Goal: Navigation & Orientation: Find specific page/section

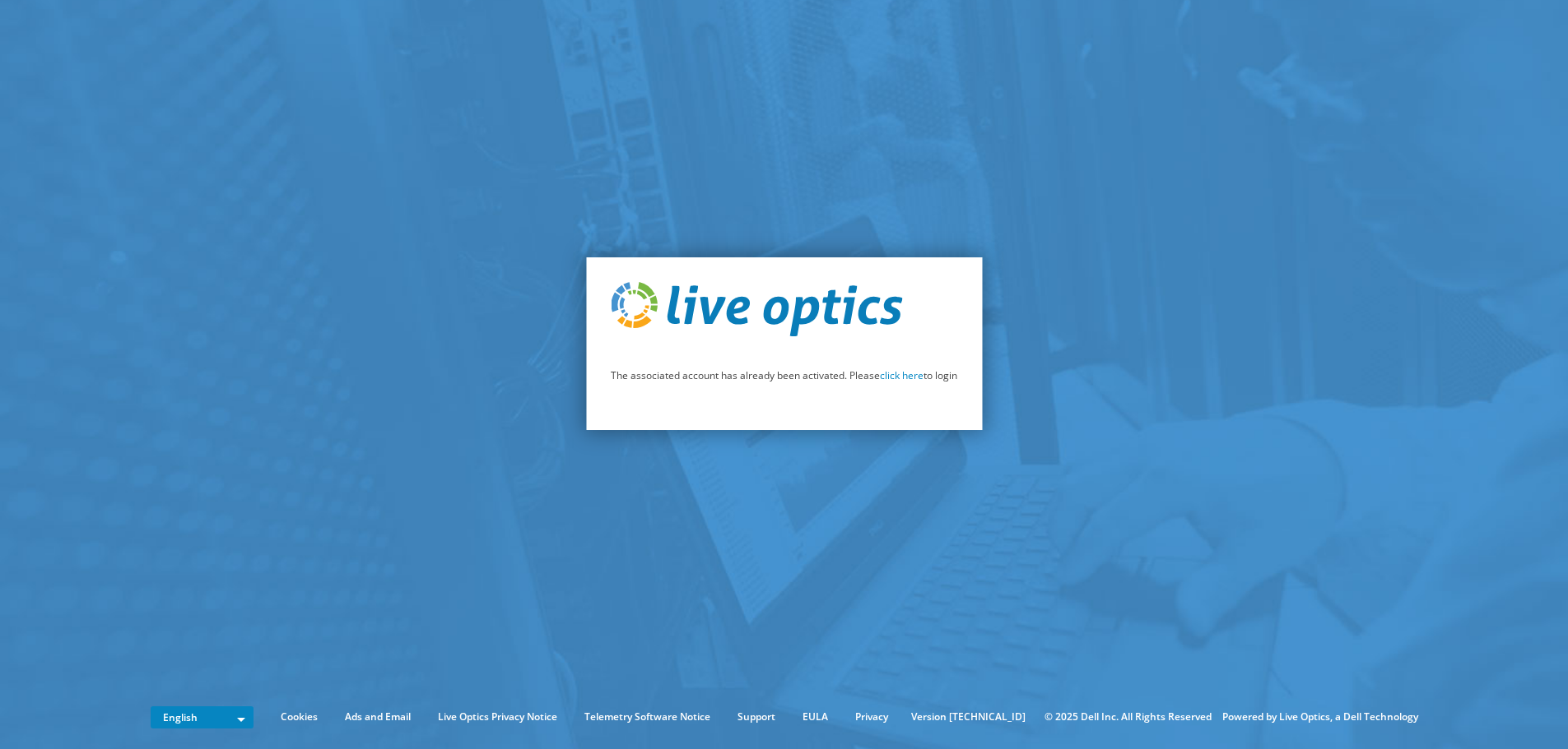
click at [907, 384] on p "The associated account has already been activated. Please click here to login" at bounding box center [784, 376] width 346 height 18
click at [906, 381] on link "click here" at bounding box center [901, 376] width 44 height 14
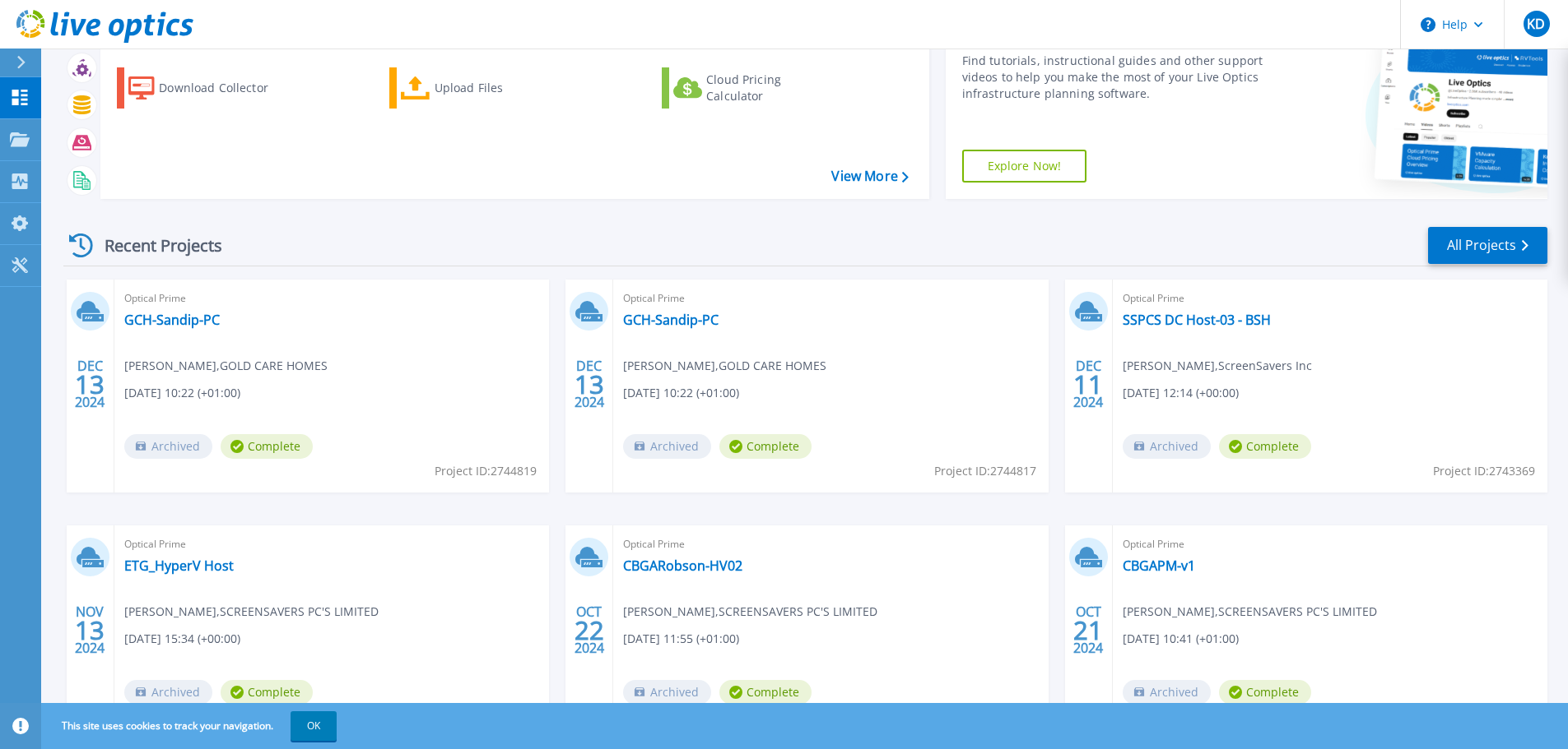
scroll to position [162, 0]
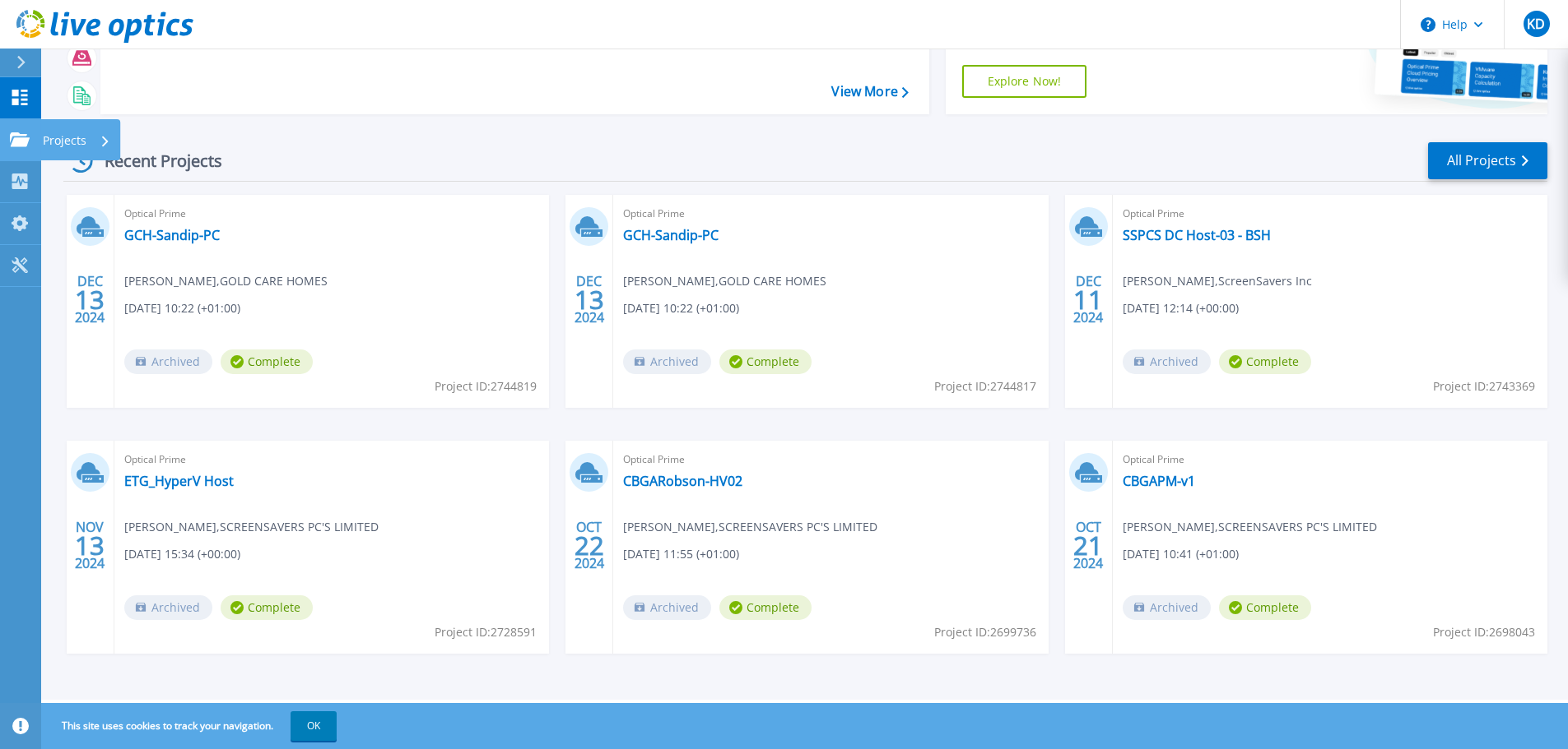
click at [67, 132] on p "Projects" at bounding box center [65, 140] width 44 height 43
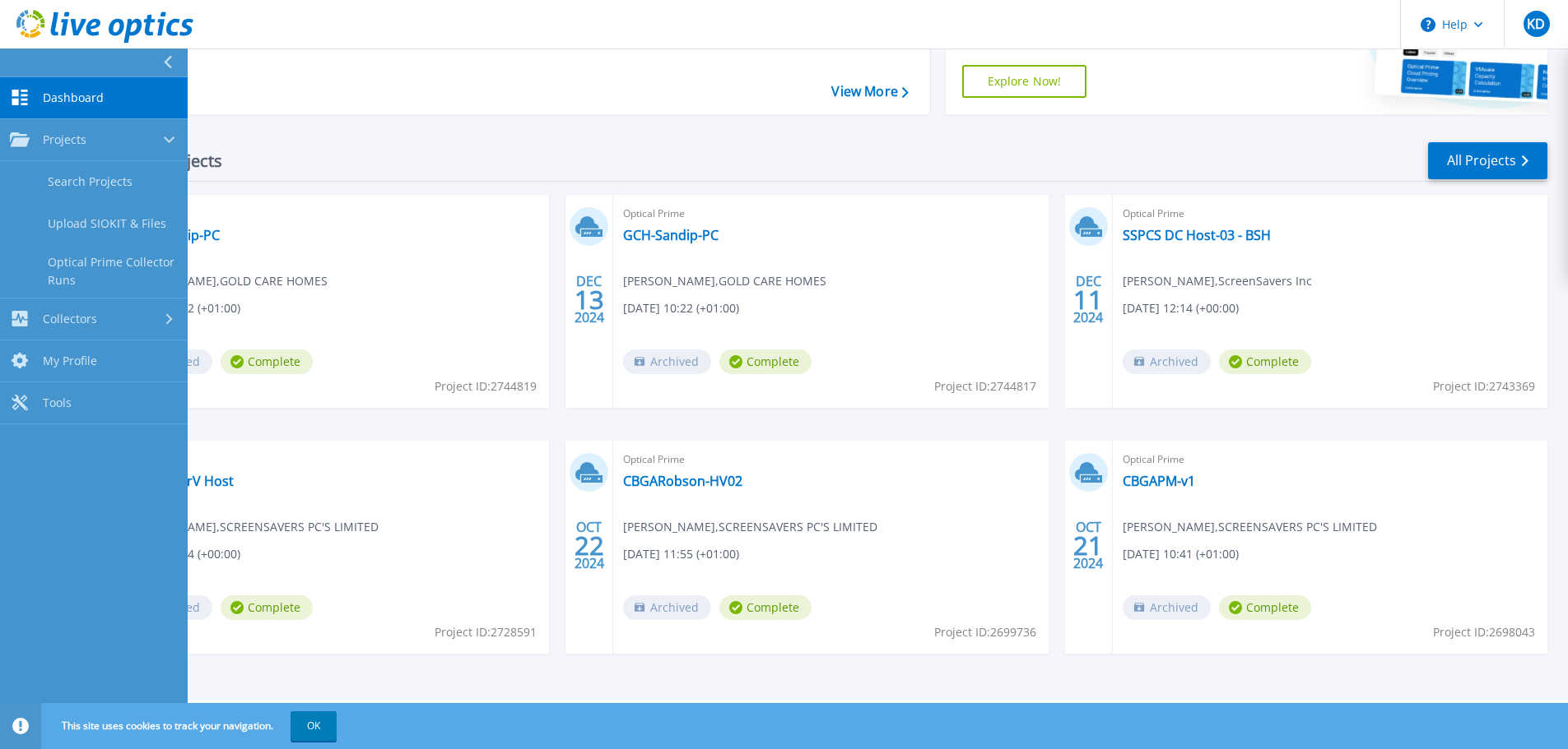
click at [505, 158] on div "Recent Projects All Projects" at bounding box center [805, 160] width 1483 height 41
